Goal: Task Accomplishment & Management: Manage account settings

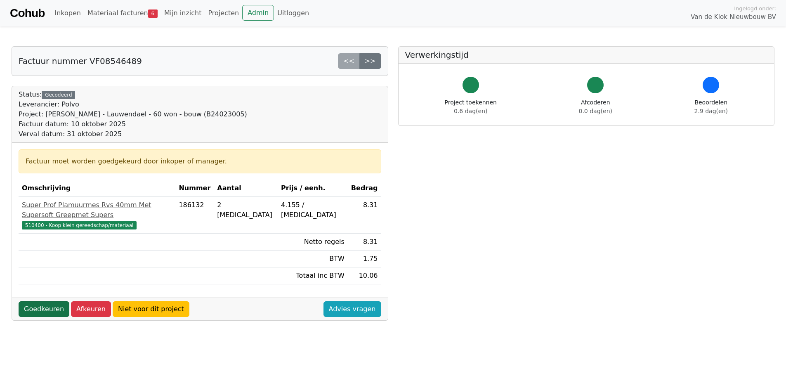
click at [39, 301] on link "Goedkeuren" at bounding box center [44, 309] width 51 height 16
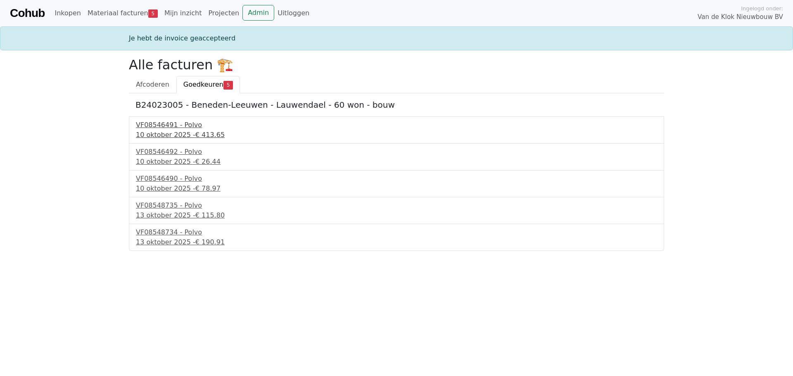
click at [156, 134] on div "10 oktober 2025 - € 413.65" at bounding box center [396, 135] width 521 height 10
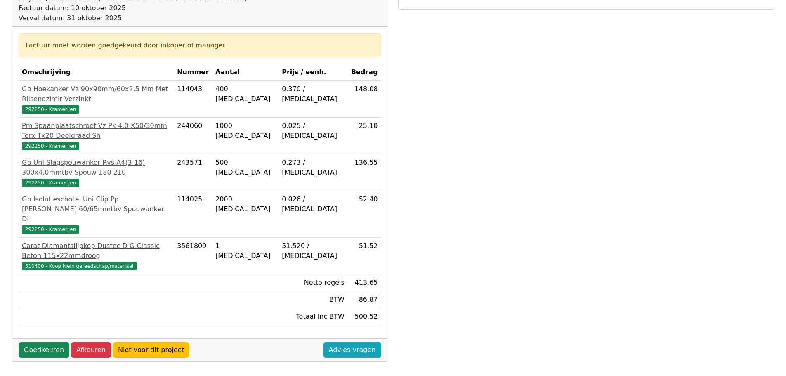
scroll to position [124, 0]
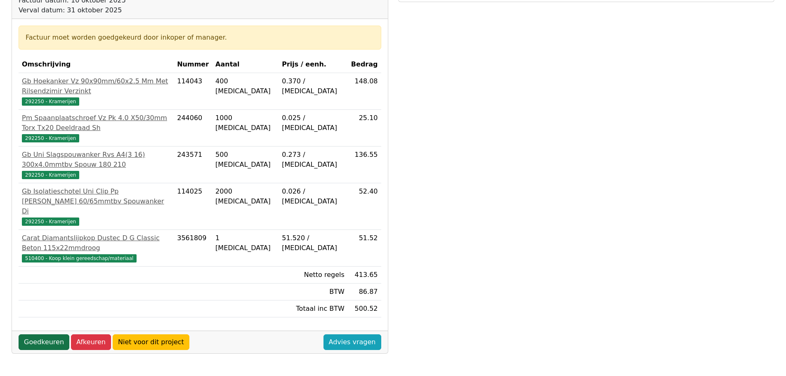
click at [25, 334] on link "Goedkeuren" at bounding box center [44, 342] width 51 height 16
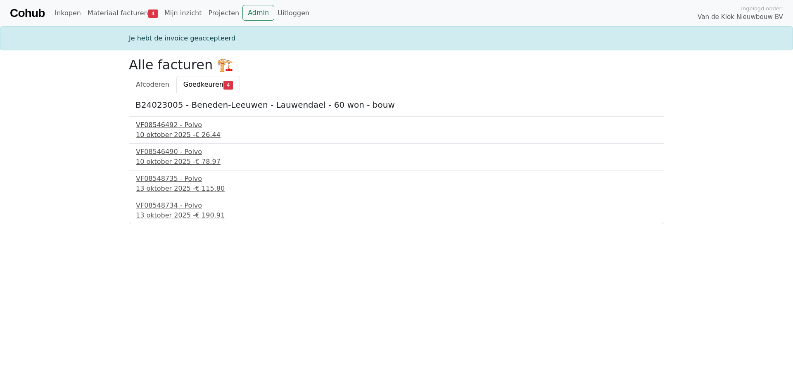
click at [152, 130] on div "10 oktober 2025 - € 26.44" at bounding box center [396, 135] width 521 height 10
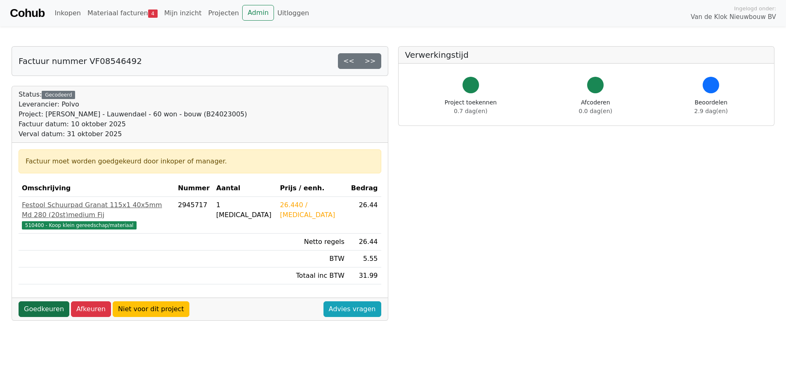
click at [31, 301] on link "Goedkeuren" at bounding box center [44, 309] width 51 height 16
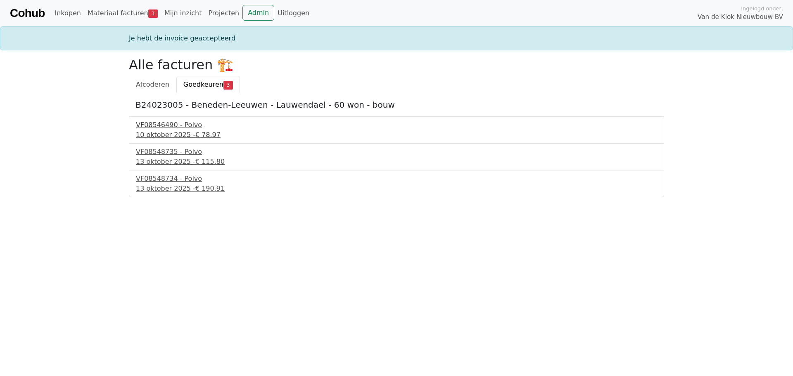
click at [166, 120] on div "VF08546490 - Polvo" at bounding box center [396, 125] width 521 height 10
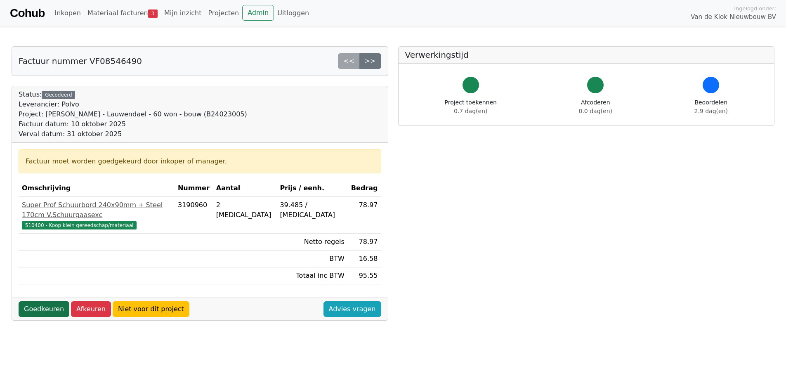
click at [55, 303] on link "Goedkeuren" at bounding box center [44, 309] width 51 height 16
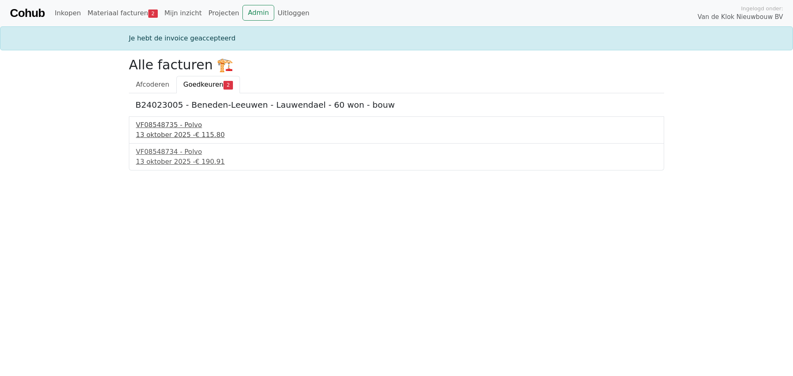
click at [197, 126] on div "VF08548735 - Polvo" at bounding box center [396, 125] width 521 height 10
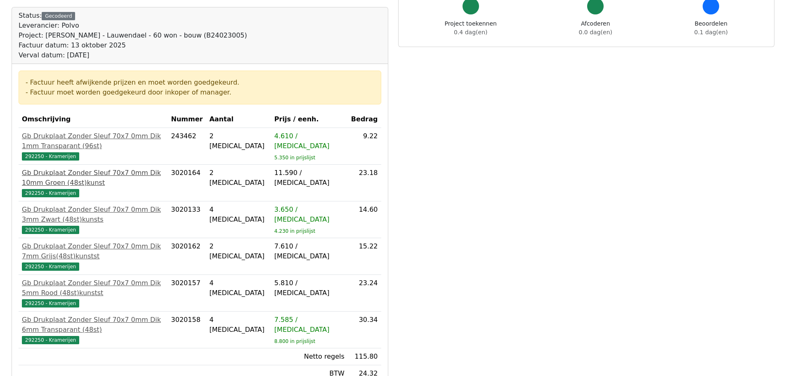
scroll to position [206, 0]
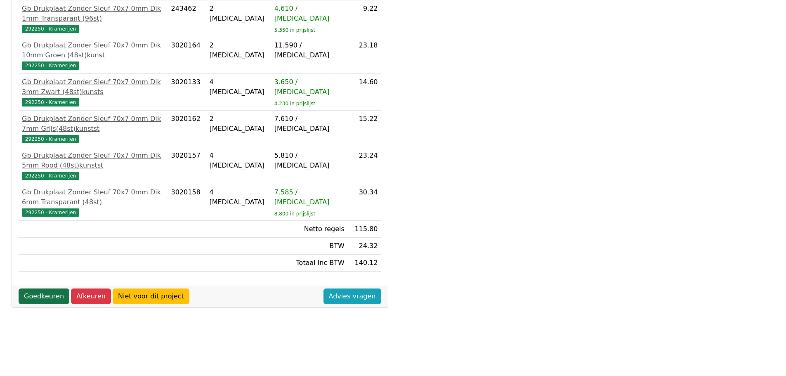
click at [43, 289] on link "Goedkeuren" at bounding box center [44, 297] width 51 height 16
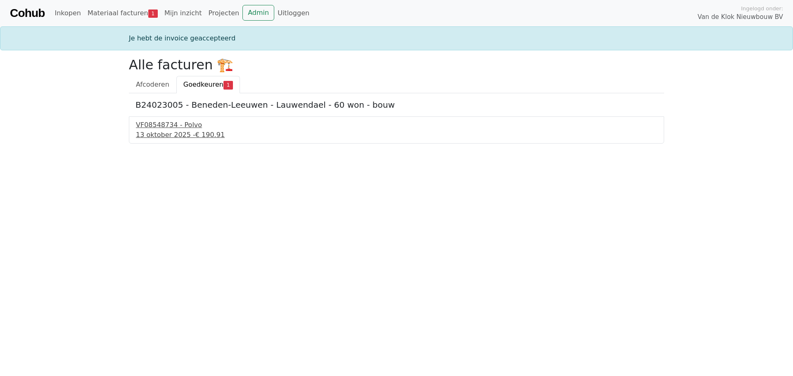
click at [152, 129] on div "VF08548734 - Polvo" at bounding box center [396, 125] width 521 height 10
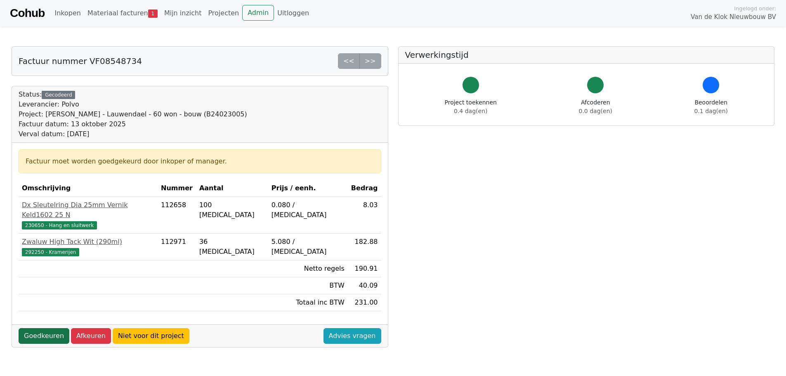
click at [22, 329] on link "Goedkeuren" at bounding box center [44, 336] width 51 height 16
